Goal: Use online tool/utility: Utilize a website feature to perform a specific function

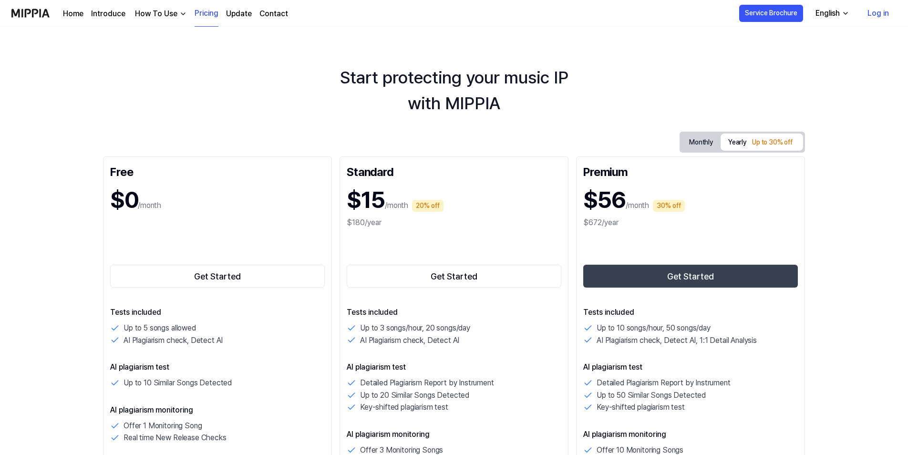
click at [605, 76] on div "Start protecting your music IP with MIPPIA" at bounding box center [454, 90] width 908 height 51
click at [48, 15] on img at bounding box center [30, 13] width 38 height 26
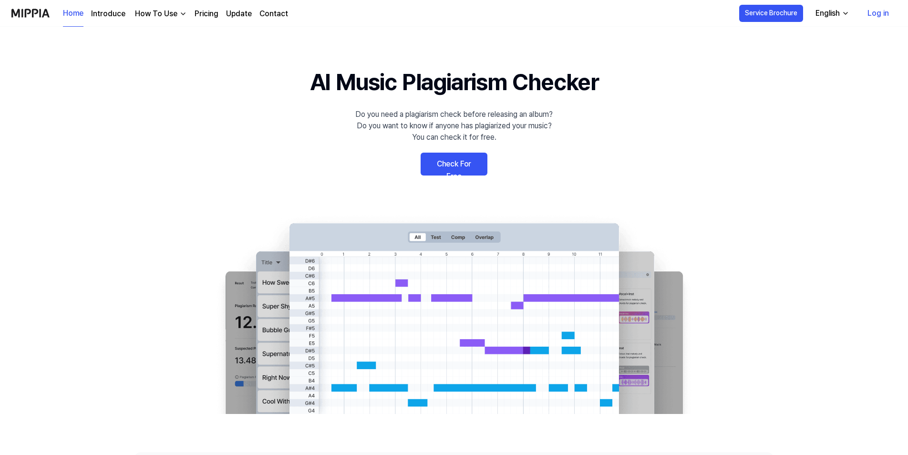
click at [478, 167] on link "Check For Free" at bounding box center [453, 164] width 67 height 23
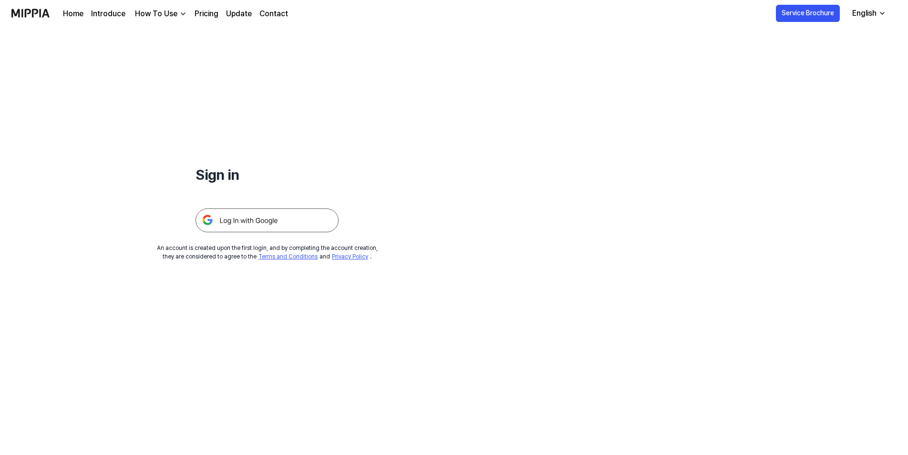
click at [322, 219] on img at bounding box center [266, 220] width 143 height 24
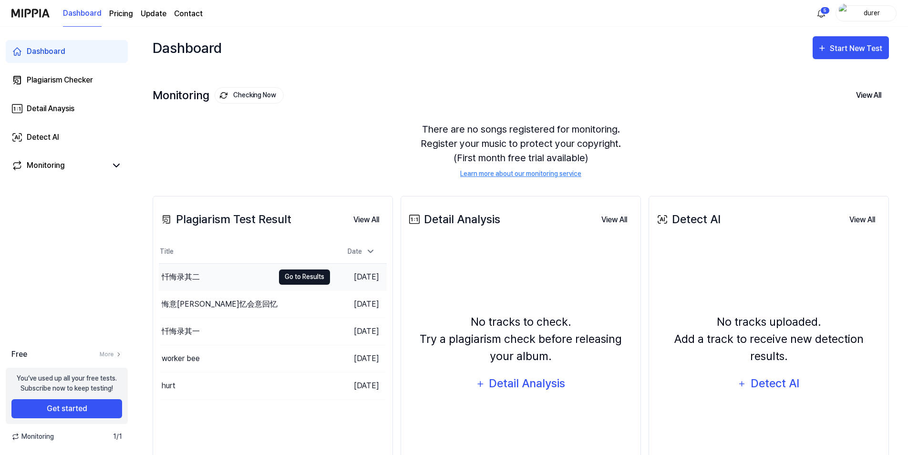
click at [300, 279] on button "Go to Results" at bounding box center [304, 276] width 51 height 15
click at [233, 353] on div "worker bee" at bounding box center [216, 358] width 115 height 27
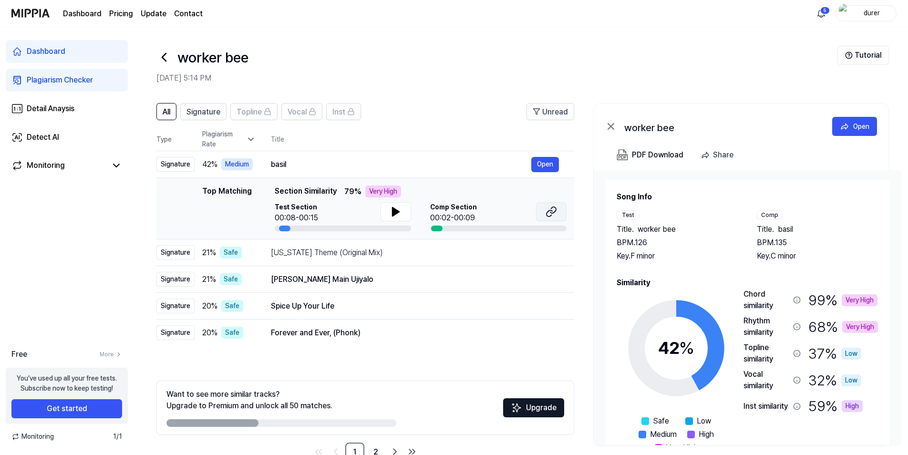
click at [544, 207] on button at bounding box center [551, 211] width 31 height 19
click at [387, 208] on button at bounding box center [395, 211] width 31 height 19
click at [390, 211] on icon at bounding box center [395, 211] width 11 height 11
